Goal: Information Seeking & Learning: Learn about a topic

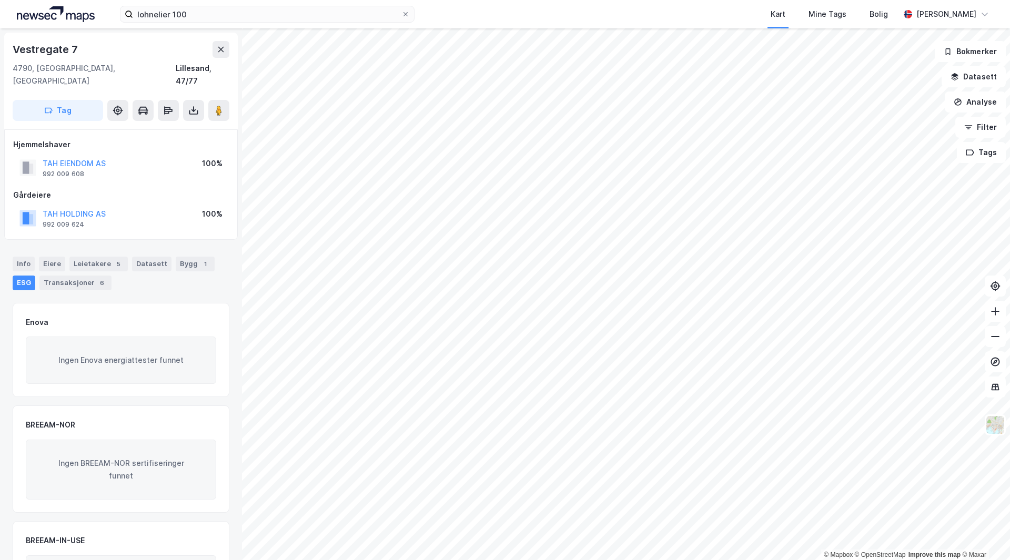
scroll to position [1, 0]
click at [176, 256] on div "Bygg 1" at bounding box center [195, 263] width 39 height 15
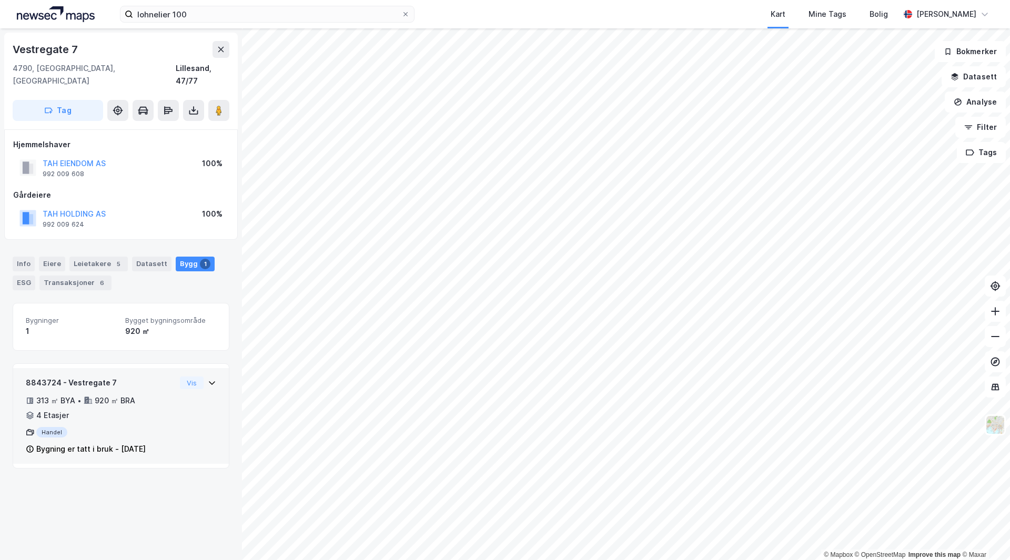
click at [208, 379] on icon at bounding box center [212, 383] width 8 height 8
click at [69, 276] on div "Transaksjoner 6" at bounding box center [75, 283] width 72 height 15
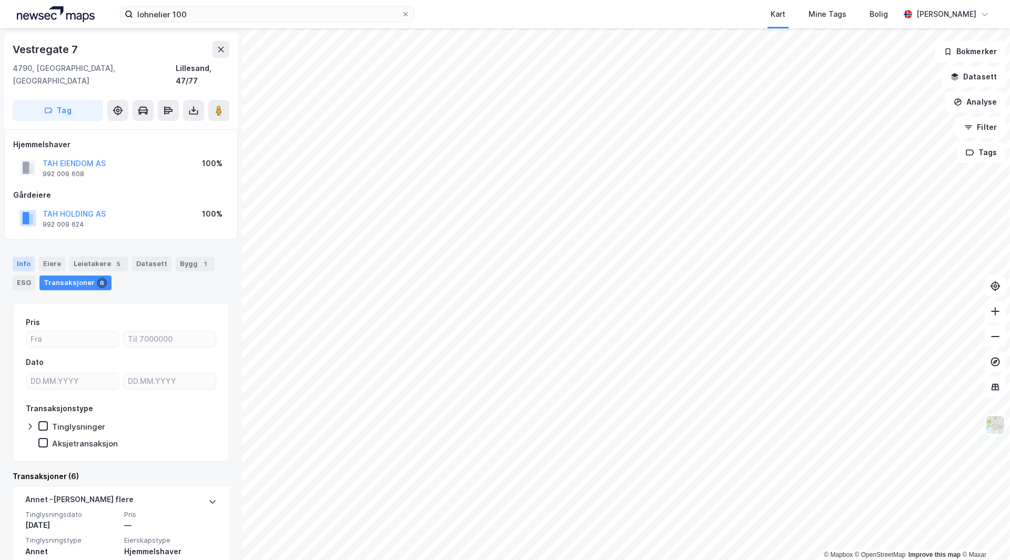
click at [31, 257] on div "Info" at bounding box center [24, 264] width 22 height 15
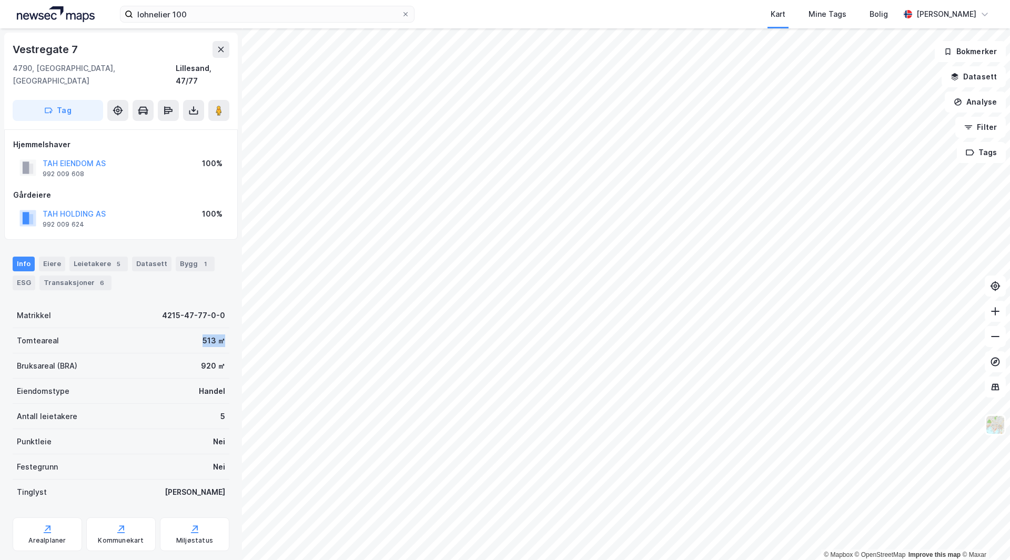
drag, startPoint x: 196, startPoint y: 328, endPoint x: 220, endPoint y: 329, distance: 24.2
click at [220, 329] on div "Tomteareal 513 ㎡" at bounding box center [121, 340] width 217 height 25
click at [221, 329] on div "Tomteareal 513 ㎡" at bounding box center [121, 340] width 217 height 25
drag, startPoint x: 199, startPoint y: 328, endPoint x: 221, endPoint y: 325, distance: 21.8
click at [217, 328] on div "Tomteareal 513 ㎡" at bounding box center [121, 340] width 217 height 25
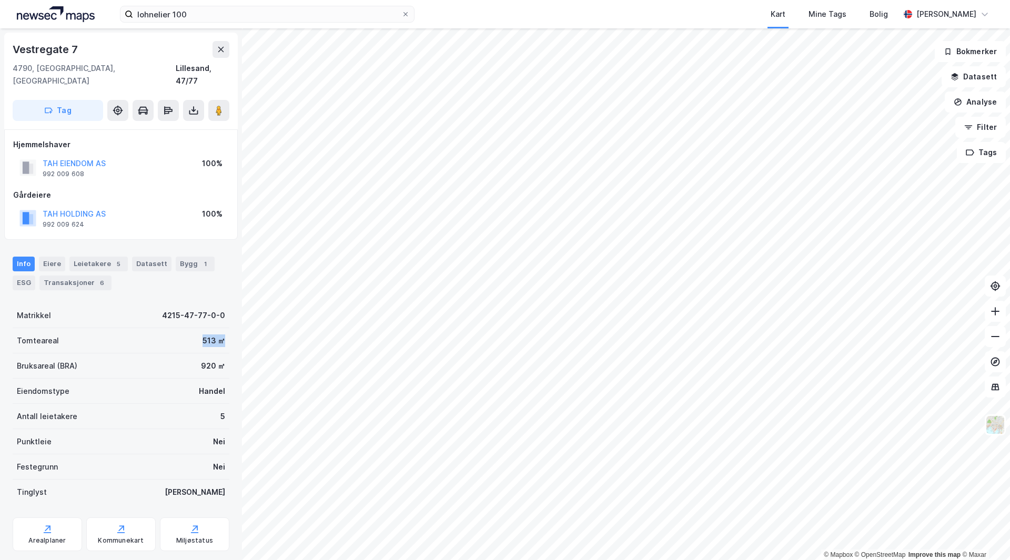
click at [221, 325] on div "Vestregate 7 4790, Lillesand, Agder Lillesand, 47/77 Tag Hjemmelshaver TAH EIEN…" at bounding box center [121, 294] width 242 height 532
drag, startPoint x: 218, startPoint y: 327, endPoint x: 199, endPoint y: 328, distance: 18.4
click at [199, 328] on div "Tomteareal 513 ㎡" at bounding box center [121, 340] width 217 height 25
click at [203, 335] on div "513 ㎡" at bounding box center [214, 341] width 23 height 13
click at [226, 333] on div "Vestregate 7 4790, Lillesand, Agder Lillesand, 47/77 Tag Hjemmelshaver TAH EIEN…" at bounding box center [121, 294] width 242 height 532
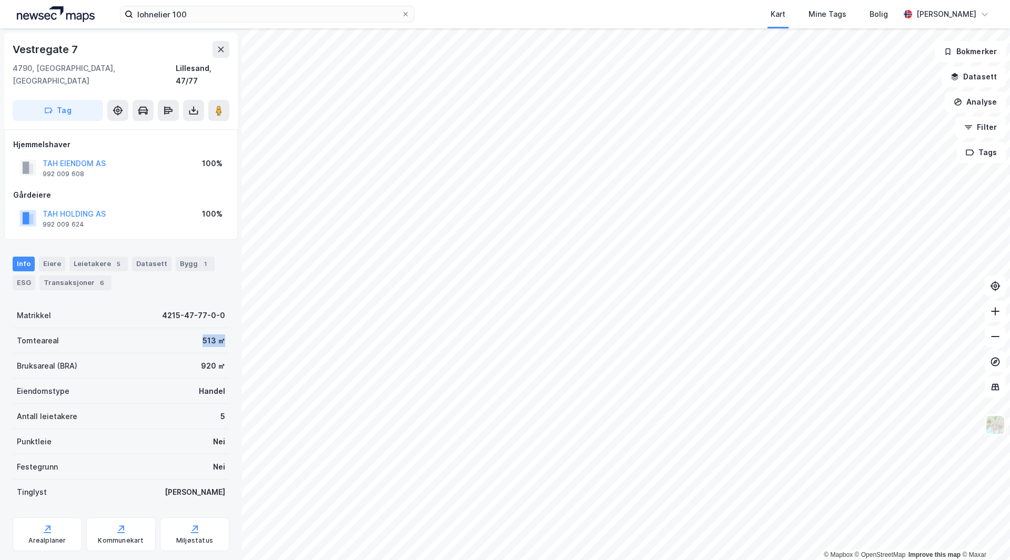
click at [226, 332] on div "Vestregate 7 4790, Lillesand, Agder Lillesand, 47/77 Tag Hjemmelshaver TAH EIEN…" at bounding box center [121, 294] width 242 height 532
click at [212, 328] on div "Tomteareal 513 ㎡" at bounding box center [121, 340] width 217 height 25
click at [216, 335] on div "513 ㎡" at bounding box center [214, 341] width 23 height 13
drag, startPoint x: 184, startPoint y: 328, endPoint x: 214, endPoint y: 327, distance: 29.5
click at [213, 328] on div "Tomteareal 513 ㎡" at bounding box center [121, 340] width 217 height 25
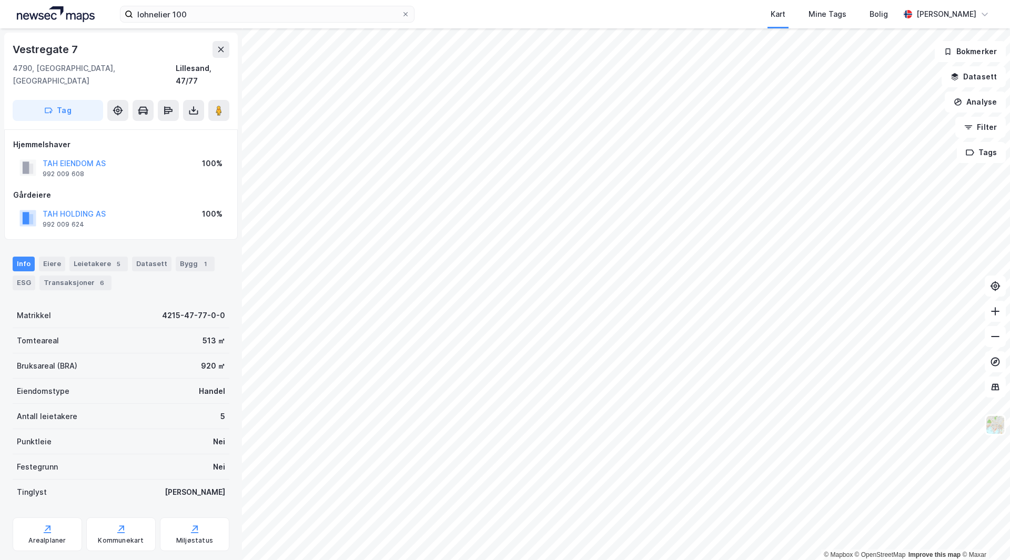
click at [215, 335] on div "513 ㎡" at bounding box center [214, 341] width 23 height 13
drag, startPoint x: 215, startPoint y: 327, endPoint x: 170, endPoint y: 327, distance: 45.2
click at [170, 328] on div "Tomteareal 513 ㎡" at bounding box center [121, 340] width 217 height 25
drag, startPoint x: 192, startPoint y: 352, endPoint x: 218, endPoint y: 354, distance: 25.8
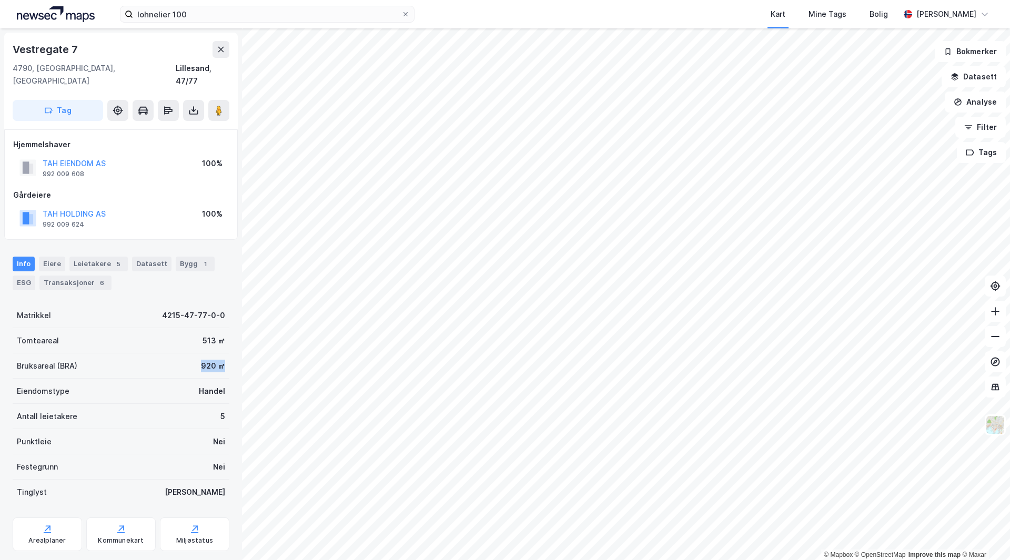
click at [218, 354] on div "Bruksareal (BRA) 920 ㎡" at bounding box center [121, 365] width 217 height 25
drag, startPoint x: 216, startPoint y: 354, endPoint x: 195, endPoint y: 328, distance: 33.3
click at [195, 329] on div "Matrikkel 4215-47-77-0-0 Tomteareal 513 ㎡ Bruksareal (BRA) 920 ㎡ Eiendomstype H…" at bounding box center [121, 404] width 217 height 202
click at [203, 335] on div "513 ㎡" at bounding box center [214, 341] width 23 height 13
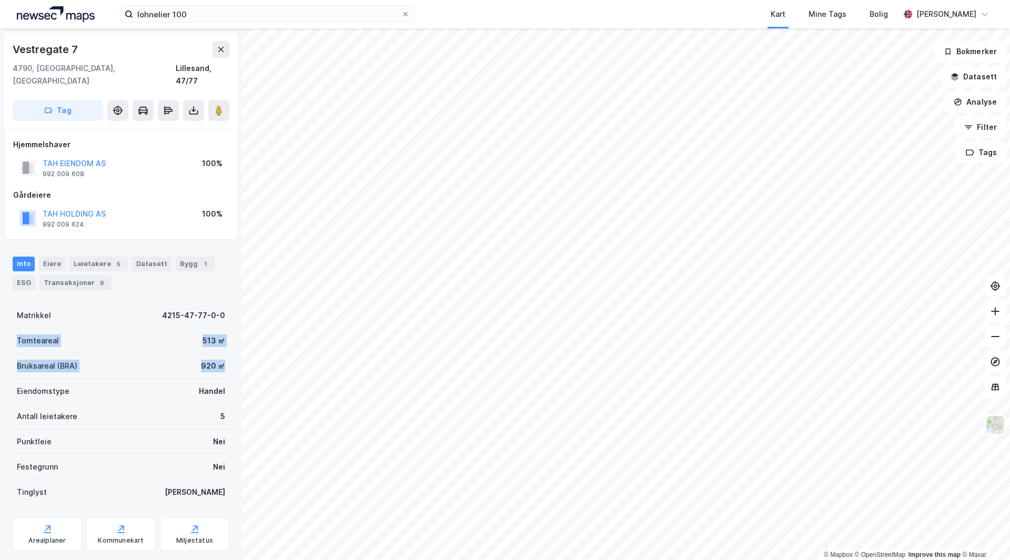
drag, startPoint x: 216, startPoint y: 352, endPoint x: 13, endPoint y: 323, distance: 205.0
click at [13, 323] on div "Matrikkel 4215-47-77-0-0 Tomteareal 513 ㎡ Bruksareal (BRA) 920 ㎡ Eiendomstype H…" at bounding box center [121, 404] width 217 height 202
click at [13, 328] on div "Tomteareal 513 ㎡" at bounding box center [121, 340] width 217 height 25
drag, startPoint x: 17, startPoint y: 326, endPoint x: 218, endPoint y: 355, distance: 203.5
click at [218, 355] on div "Matrikkel 4215-47-77-0-0 Tomteareal 513 ㎡ Bruksareal (BRA) 920 ㎡ Eiendomstype H…" at bounding box center [121, 404] width 217 height 202
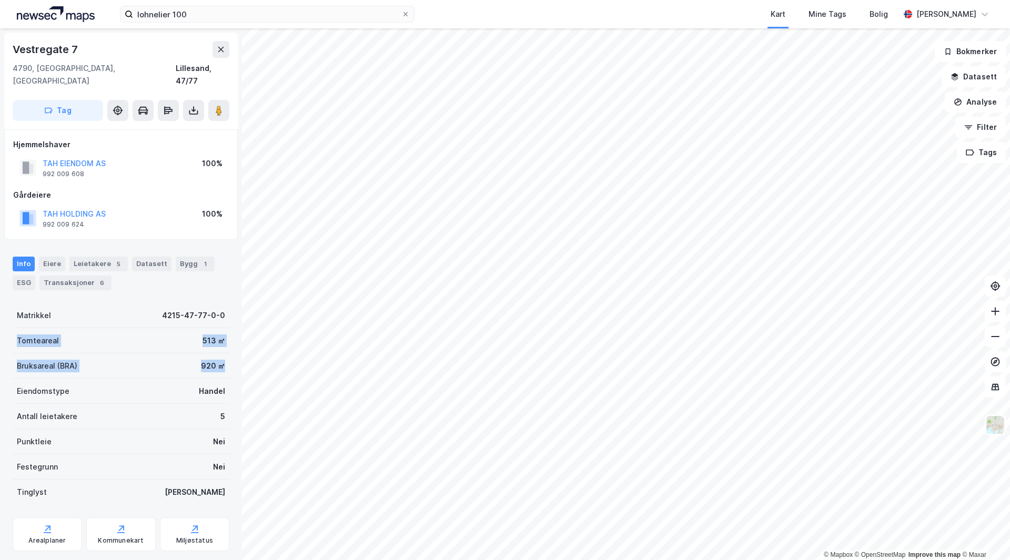
click at [218, 355] on div "Bruksareal (BRA) 920 ㎡" at bounding box center [121, 365] width 217 height 25
drag, startPoint x: 215, startPoint y: 352, endPoint x: 20, endPoint y: 328, distance: 196.6
click at [20, 328] on div "Matrikkel 4215-47-77-0-0 Tomteareal 513 ㎡ Bruksareal (BRA) 920 ㎡ Eiendomstype H…" at bounding box center [121, 404] width 217 height 202
click at [19, 335] on div "Tomteareal" at bounding box center [38, 341] width 42 height 13
click at [18, 335] on div "Tomteareal" at bounding box center [38, 341] width 42 height 13
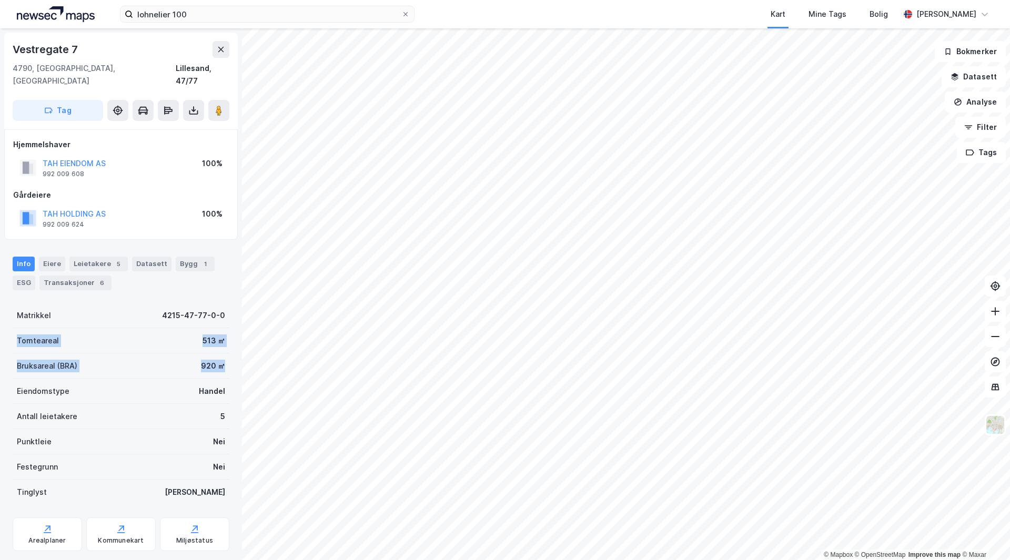
drag, startPoint x: 17, startPoint y: 329, endPoint x: 215, endPoint y: 356, distance: 199.1
click at [215, 356] on div "Matrikkel 4215-47-77-0-0 Tomteareal 513 ㎡ Bruksareal (BRA) 920 ㎡ Eiendomstype H…" at bounding box center [121, 404] width 217 height 202
click at [215, 360] on div "920 ㎡" at bounding box center [213, 366] width 24 height 13
drag, startPoint x: 216, startPoint y: 352, endPoint x: 19, endPoint y: 330, distance: 198.5
click at [19, 330] on div "Matrikkel 4215-47-77-0-0 Tomteareal 513 ㎡ Bruksareal (BRA) 920 ㎡ Eiendomstype H…" at bounding box center [121, 404] width 217 height 202
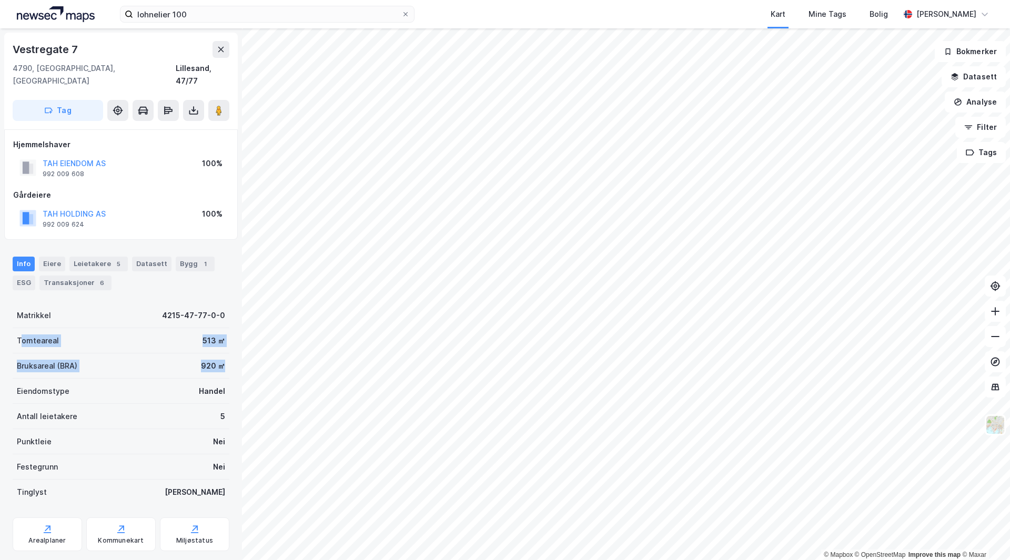
click at [19, 335] on div "Tomteareal" at bounding box center [38, 341] width 42 height 13
drag, startPoint x: 18, startPoint y: 329, endPoint x: 219, endPoint y: 352, distance: 201.8
click at [219, 352] on div "Matrikkel 4215-47-77-0-0 Tomteareal 513 ㎡ Bruksareal (BRA) 920 ㎡ Eiendomstype H…" at bounding box center [121, 404] width 217 height 202
click at [219, 353] on div "Bruksareal (BRA) 920 ㎡" at bounding box center [121, 365] width 217 height 25
drag, startPoint x: 217, startPoint y: 377, endPoint x: 7, endPoint y: 326, distance: 216.5
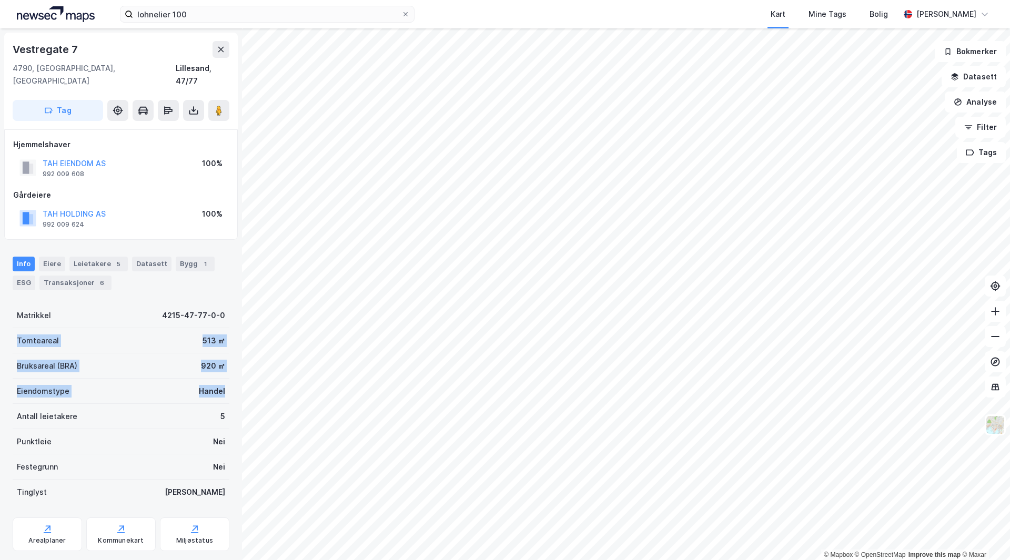
click at [7, 326] on div "Vestregate 7 4790, Lillesand, Agder Lillesand, 47/77 Tag Hjemmelshaver TAH EIEN…" at bounding box center [121, 294] width 242 height 532
click at [8, 326] on div "Vestregate 7 4790, Lillesand, Agder Lillesand, 47/77 Tag Hjemmelshaver TAH EIEN…" at bounding box center [121, 294] width 242 height 532
click at [220, 404] on div "Antall leietakere 5" at bounding box center [121, 416] width 217 height 25
click at [214, 404] on div "Antall leietakere 5" at bounding box center [121, 416] width 217 height 25
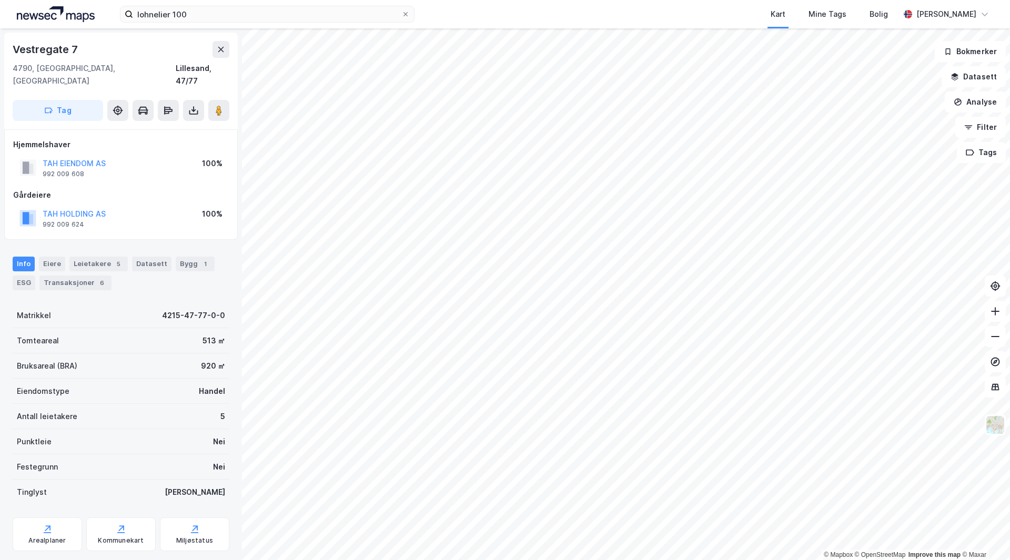
click at [220, 410] on div "5" at bounding box center [222, 416] width 5 height 13
click at [218, 404] on div "Antall leietakere 5" at bounding box center [121, 416] width 217 height 25
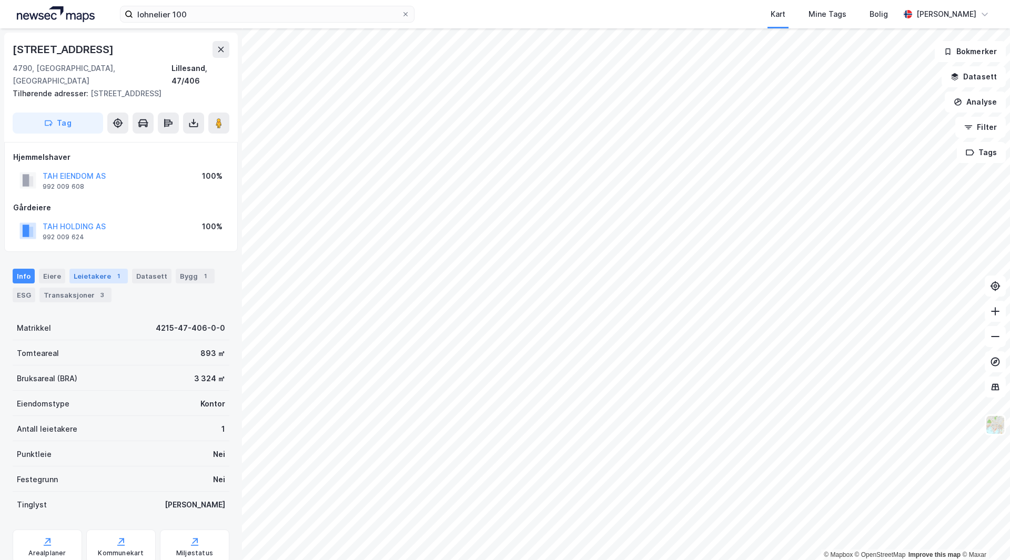
scroll to position [1, 0]
click at [93, 268] on div "Leietakere 1" at bounding box center [98, 275] width 58 height 15
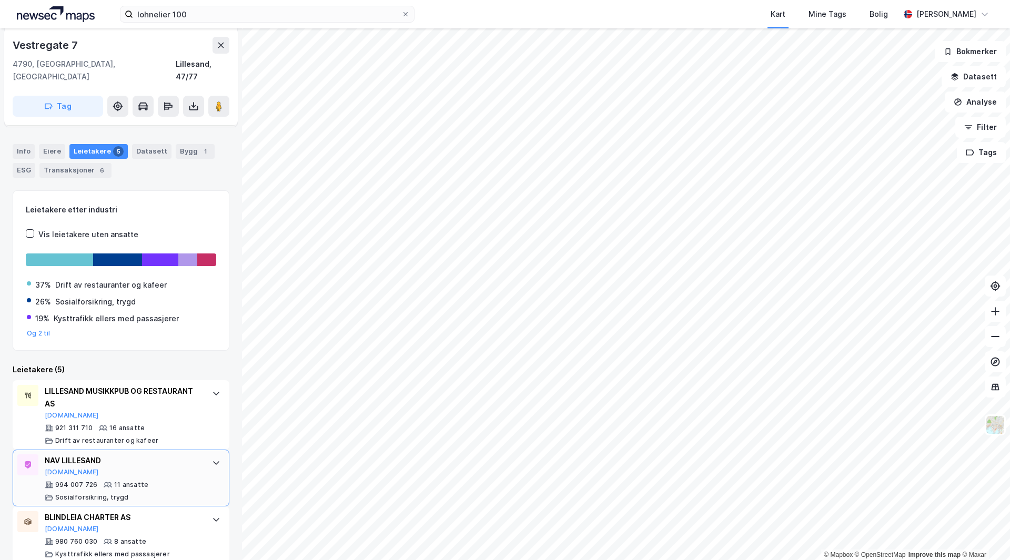
scroll to position [242, 0]
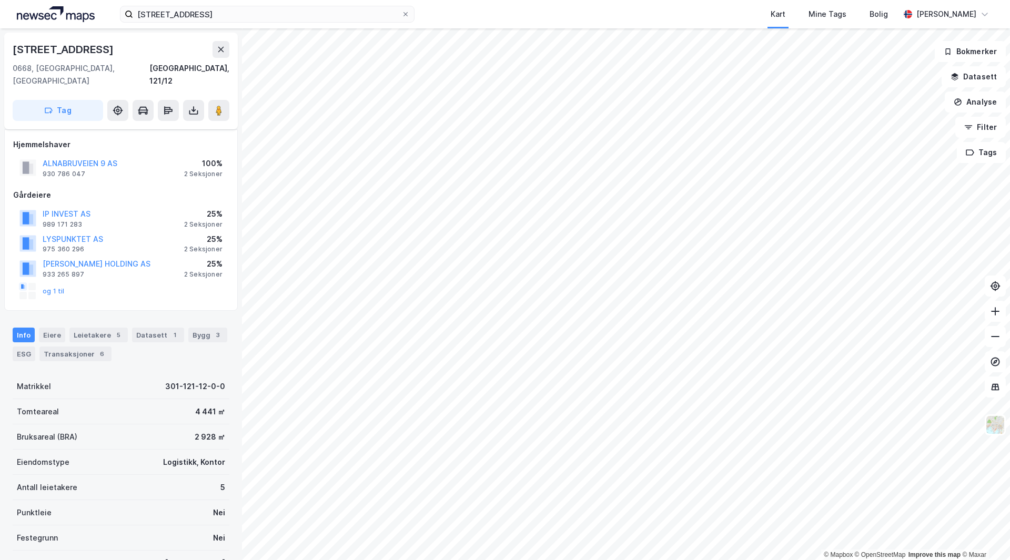
scroll to position [126, 0]
